Goal: Obtain resource: Download file/media

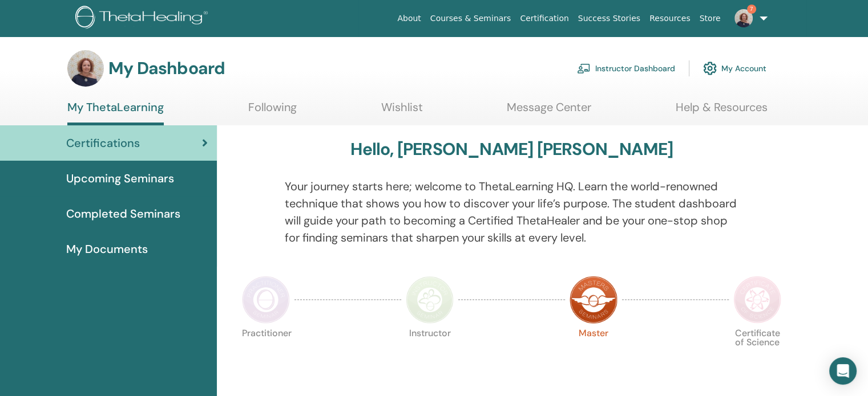
click at [631, 72] on link "Instructor Dashboard" at bounding box center [626, 68] width 98 height 25
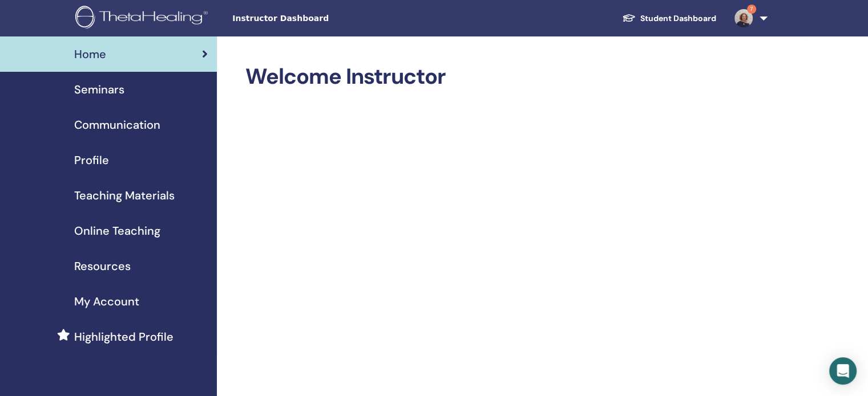
click at [107, 270] on span "Resources" at bounding box center [102, 266] width 56 height 17
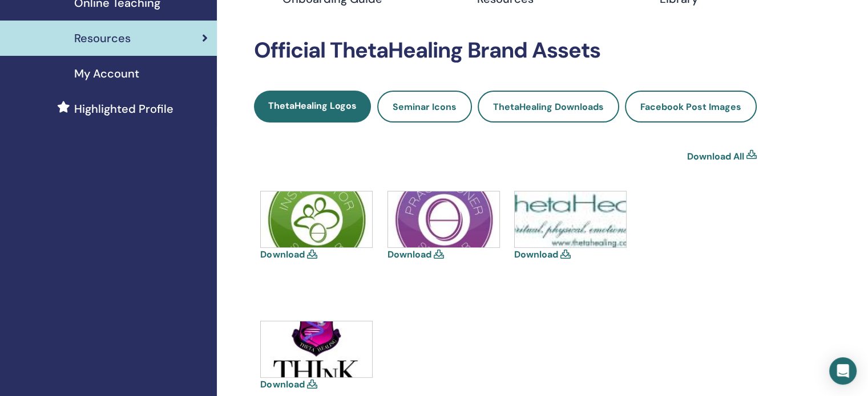
scroll to position [285, 0]
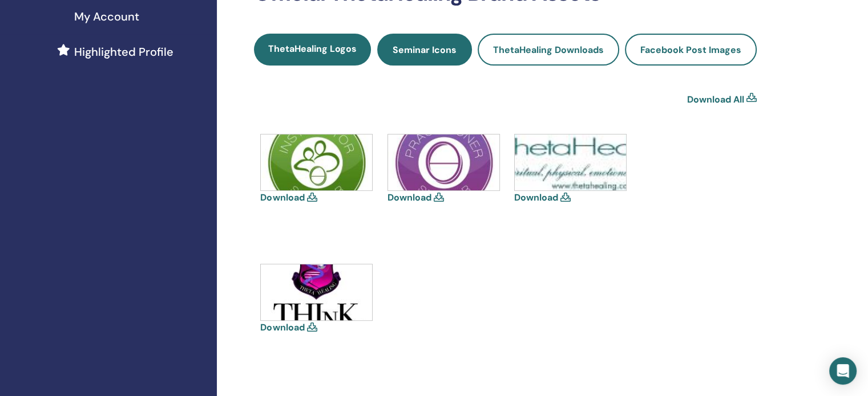
click at [424, 44] on span "Seminar Icons" at bounding box center [424, 50] width 64 height 12
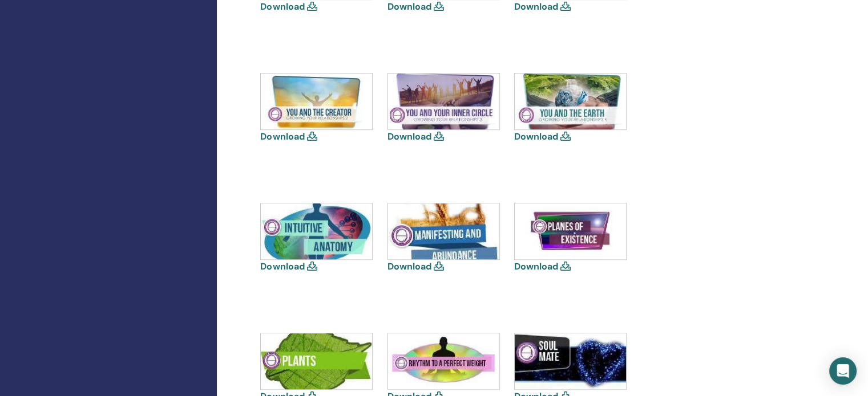
scroll to position [742, 0]
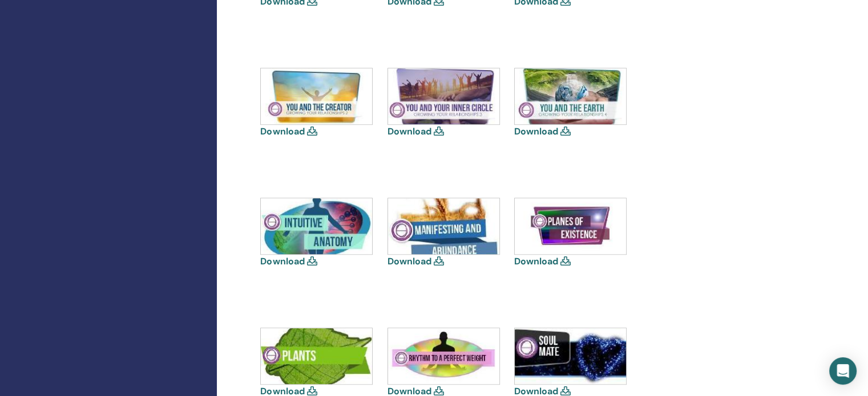
click at [292, 133] on link "Download" at bounding box center [282, 132] width 44 height 12
click at [308, 132] on icon at bounding box center [311, 131] width 10 height 9
